Goal: Check status: Check status

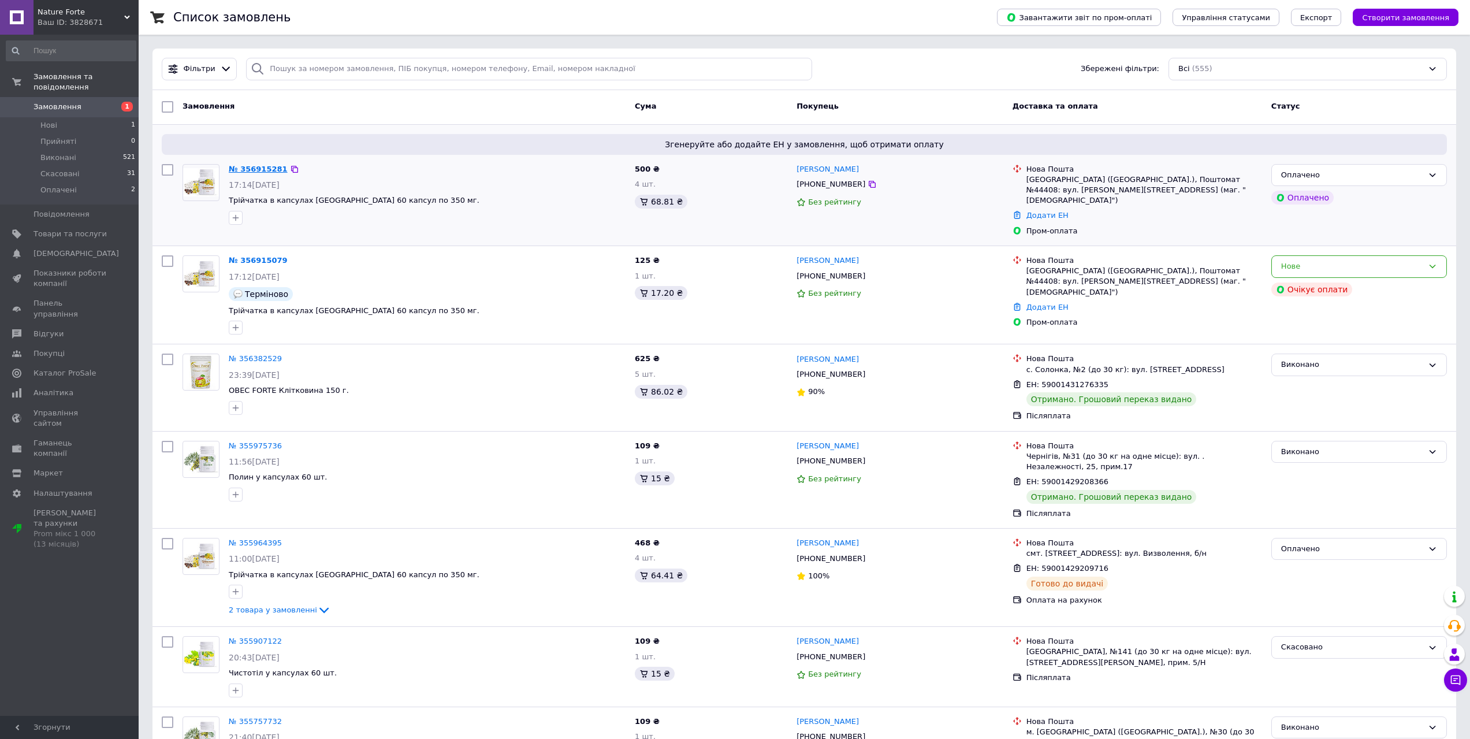
click at [246, 171] on link "№ 356915281" at bounding box center [258, 169] width 59 height 9
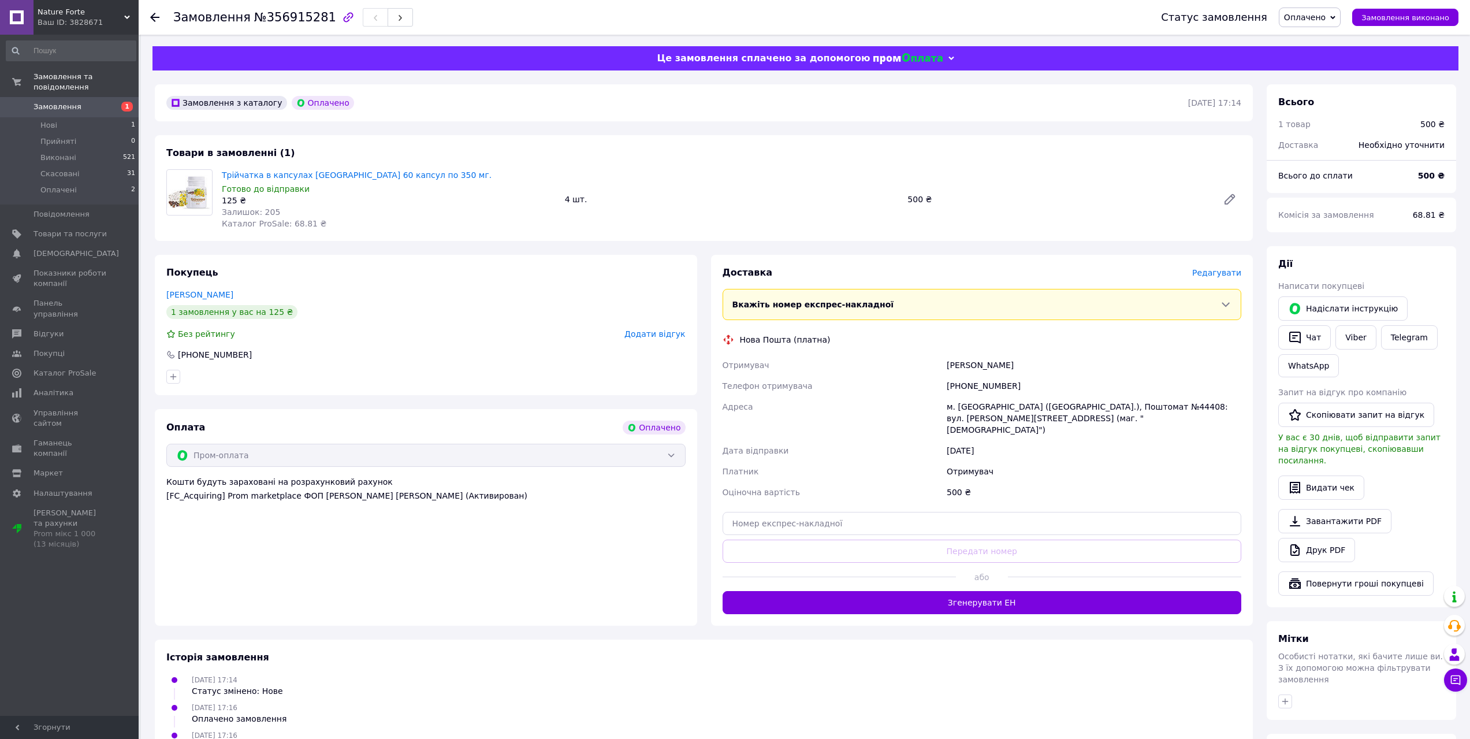
click at [89, 102] on span "Замовлення" at bounding box center [70, 107] width 73 height 10
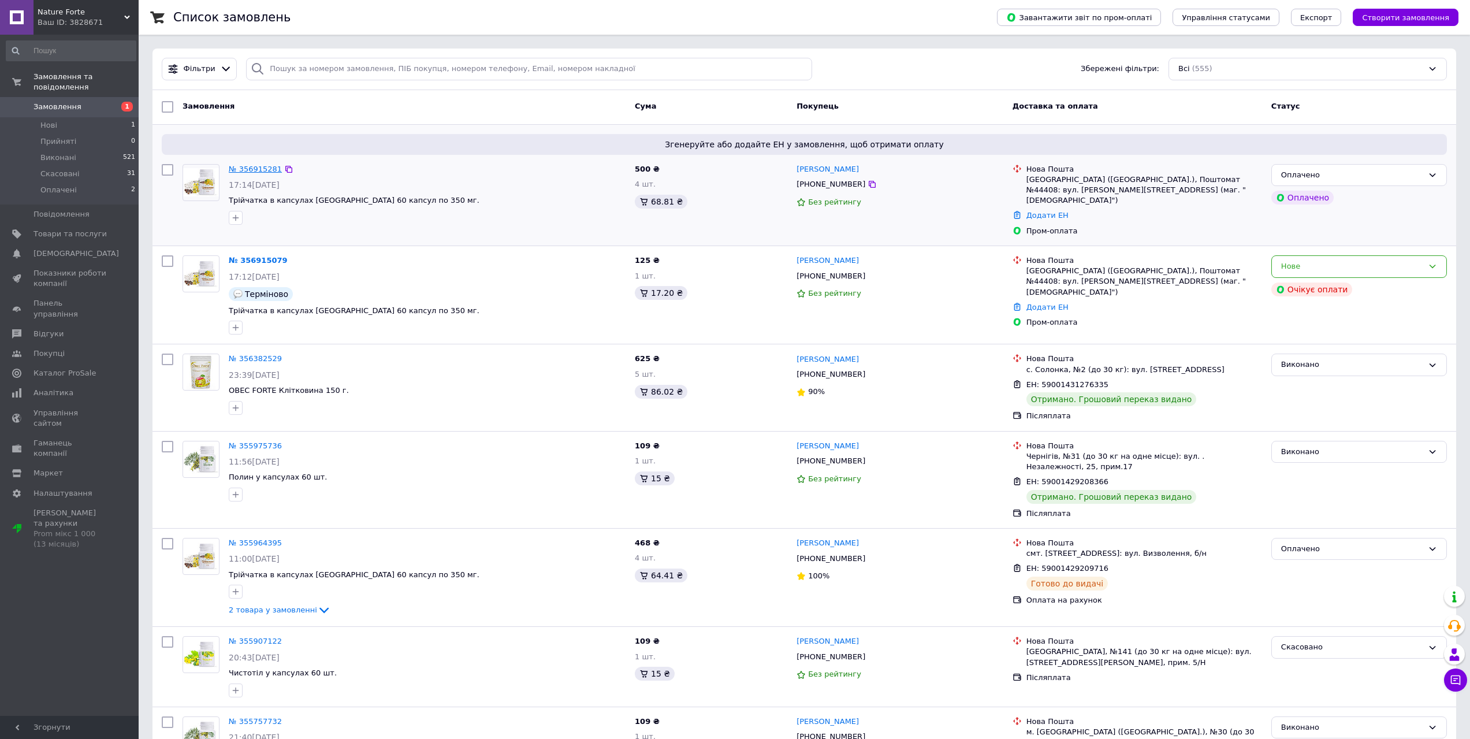
click at [250, 172] on link "№ 356915281" at bounding box center [255, 169] width 53 height 9
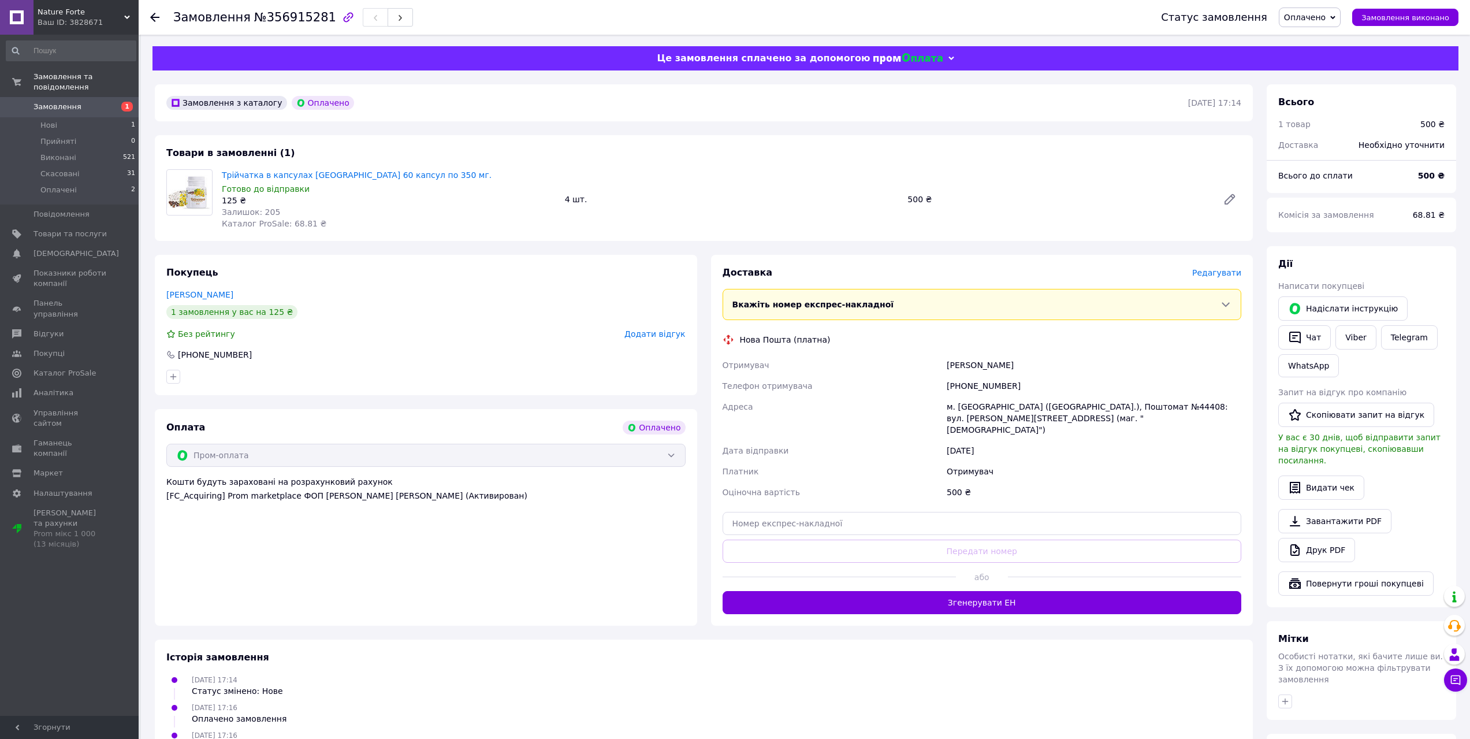
click at [61, 102] on span "Замовлення" at bounding box center [58, 107] width 48 height 10
